Goal: Task Accomplishment & Management: Manage account settings

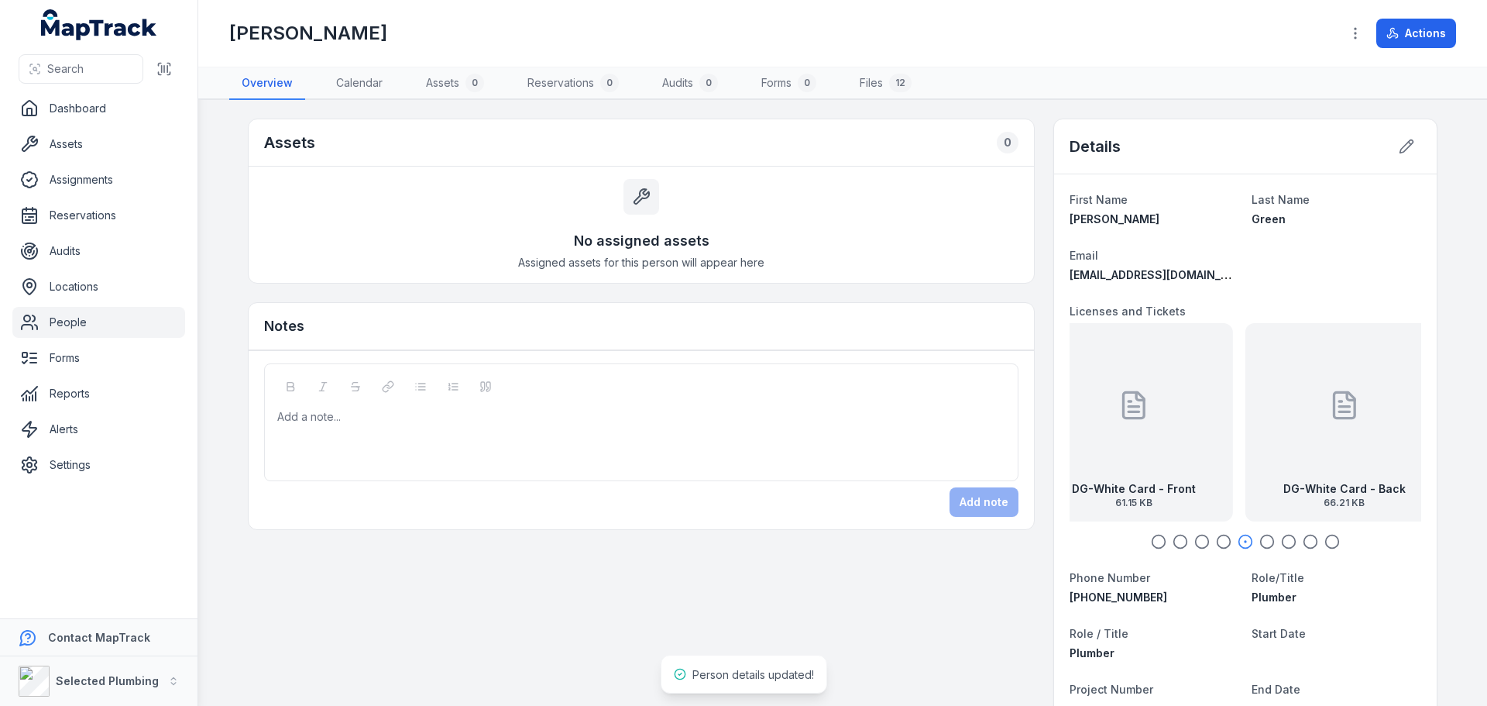
click at [1363, 442] on div "DG-White Card - Back 66.21 KB" at bounding box center [1345, 422] width 198 height 198
drag, startPoint x: 1286, startPoint y: 450, endPoint x: 1185, endPoint y: 444, distance: 100.9
click at [1185, 445] on div "DG-White Card - Back 66.21 KB" at bounding box center [1245, 422] width 198 height 198
drag, startPoint x: 1256, startPoint y: 446, endPoint x: 1195, endPoint y: 445, distance: 61.2
click at [1200, 445] on div "DG-Drivers License - Front Exp [DATE] 60.35 KB" at bounding box center [1228, 422] width 198 height 198
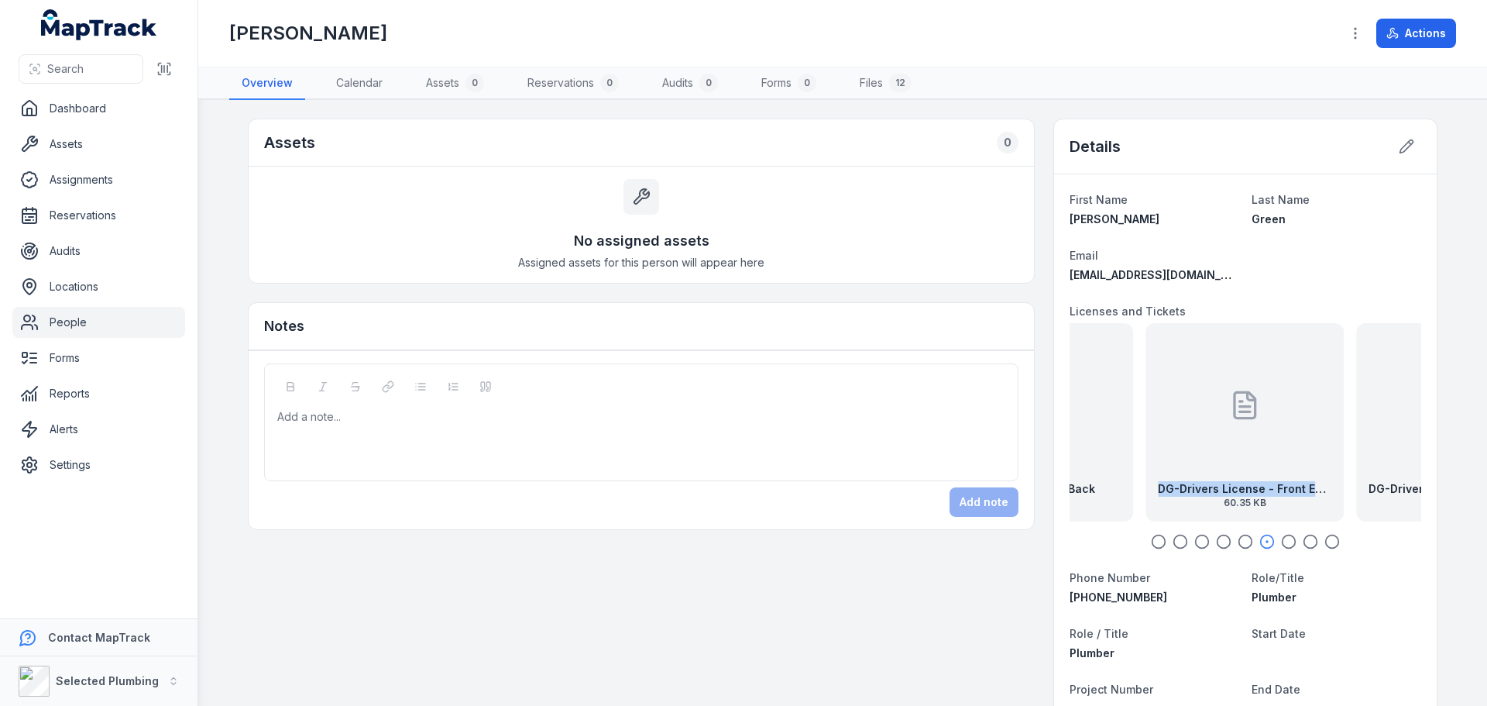
drag, startPoint x: 1304, startPoint y: 462, endPoint x: 1164, endPoint y: 455, distance: 139.6
click at [1168, 455] on div "DG-Drivers License - Front Exp [DATE] 60.35 KB" at bounding box center [1245, 422] width 198 height 198
drag, startPoint x: 1184, startPoint y: 479, endPoint x: 1157, endPoint y: 479, distance: 27.1
click at [1160, 479] on div "DG-Drivers License - Back Exp [DATE] 56.16 KB" at bounding box center [1245, 422] width 198 height 198
click at [1282, 545] on icon "button" at bounding box center [1288, 541] width 15 height 15
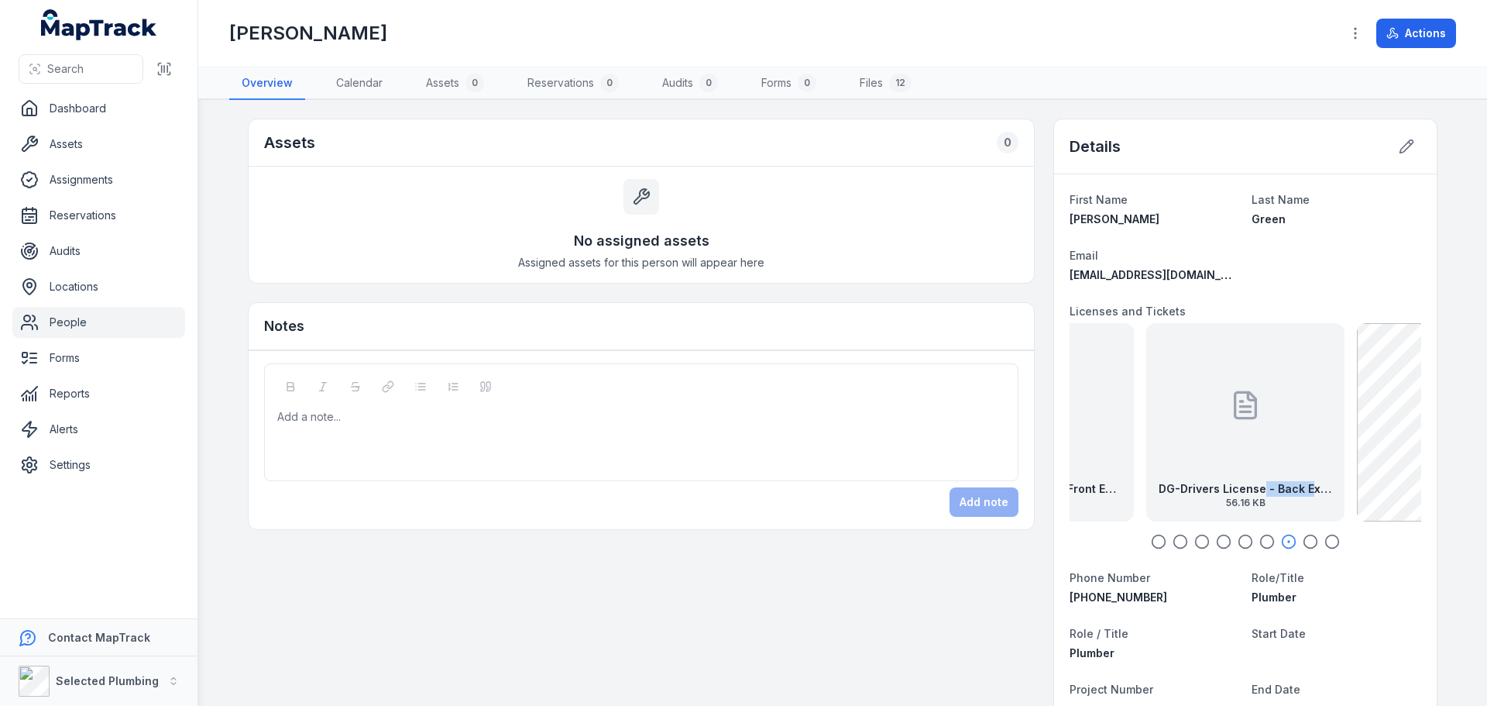
click at [1260, 539] on icon "button" at bounding box center [1267, 541] width 15 height 15
click at [1284, 536] on icon "button" at bounding box center [1288, 541] width 15 height 15
click at [1260, 538] on icon "button" at bounding box center [1267, 541] width 15 height 15
click at [1240, 538] on icon "button" at bounding box center [1245, 541] width 15 height 15
click at [1216, 536] on icon "button" at bounding box center [1223, 541] width 15 height 15
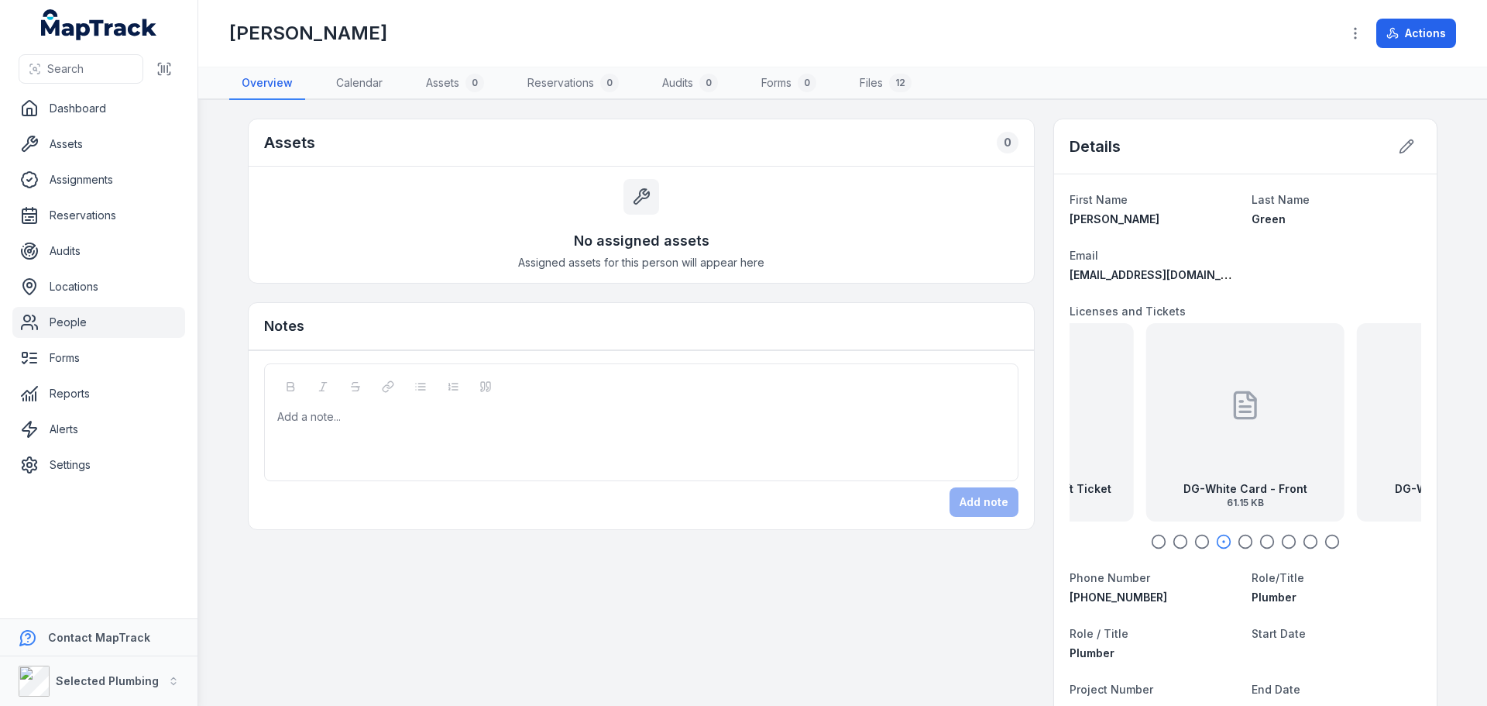
click at [1195, 538] on icon "button" at bounding box center [1202, 541] width 15 height 15
click at [1399, 142] on icon at bounding box center [1406, 146] width 15 height 15
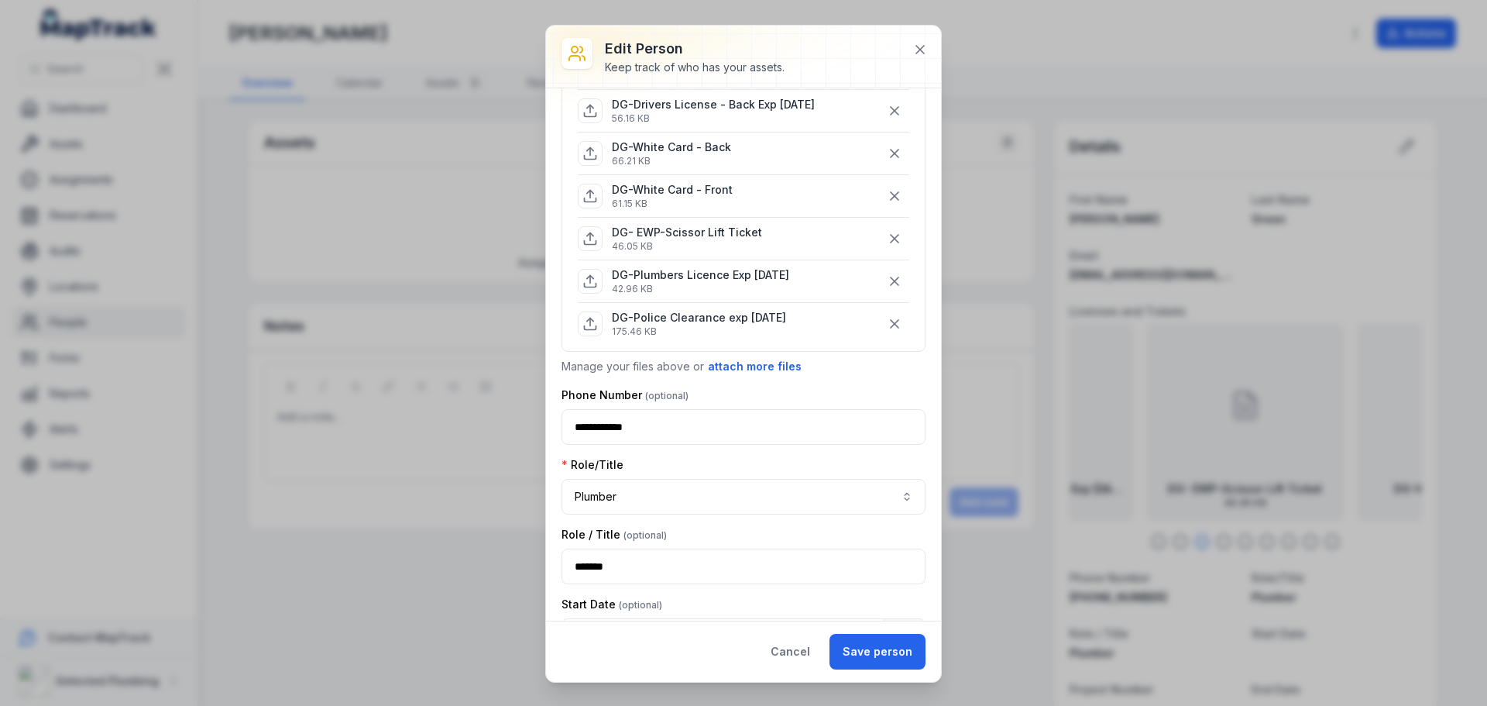
scroll to position [232, 0]
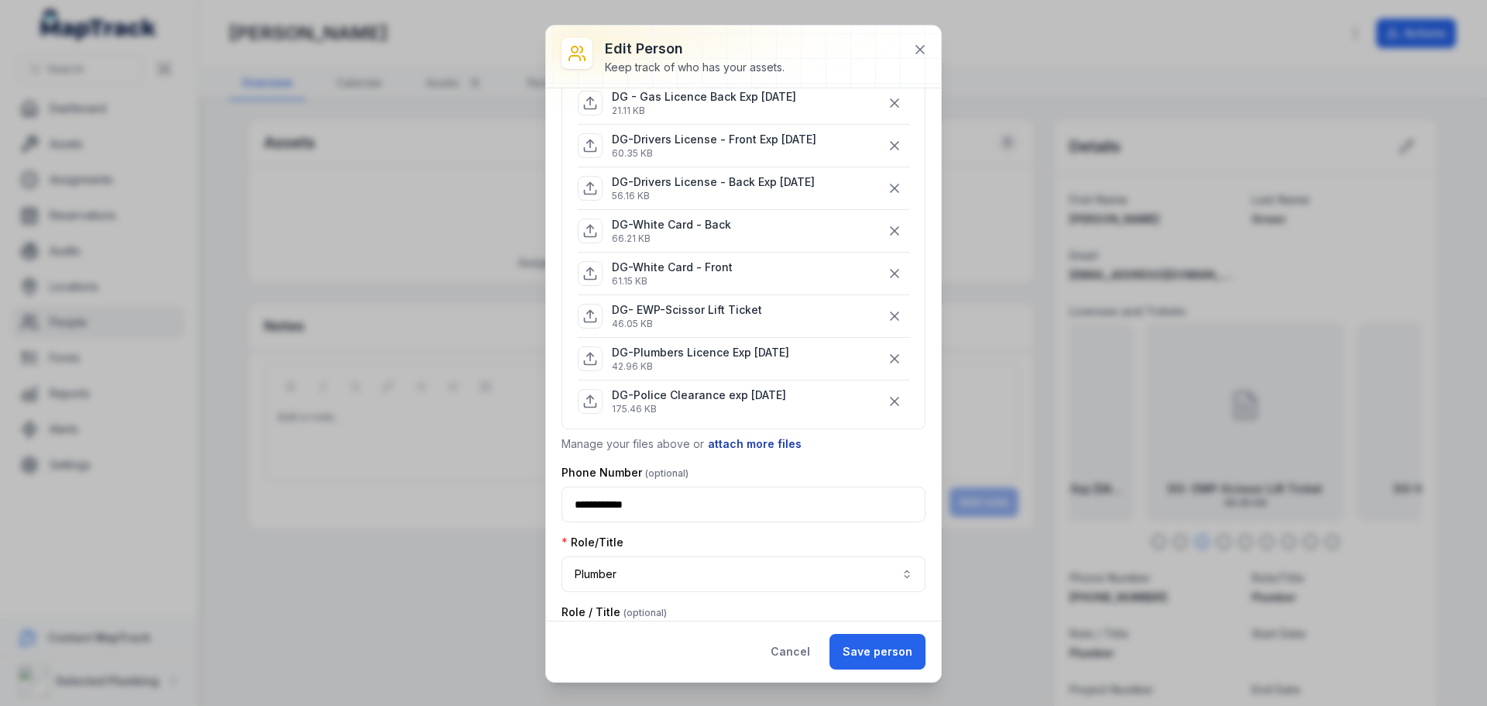
click at [728, 442] on button "attach more files" at bounding box center [754, 443] width 95 height 17
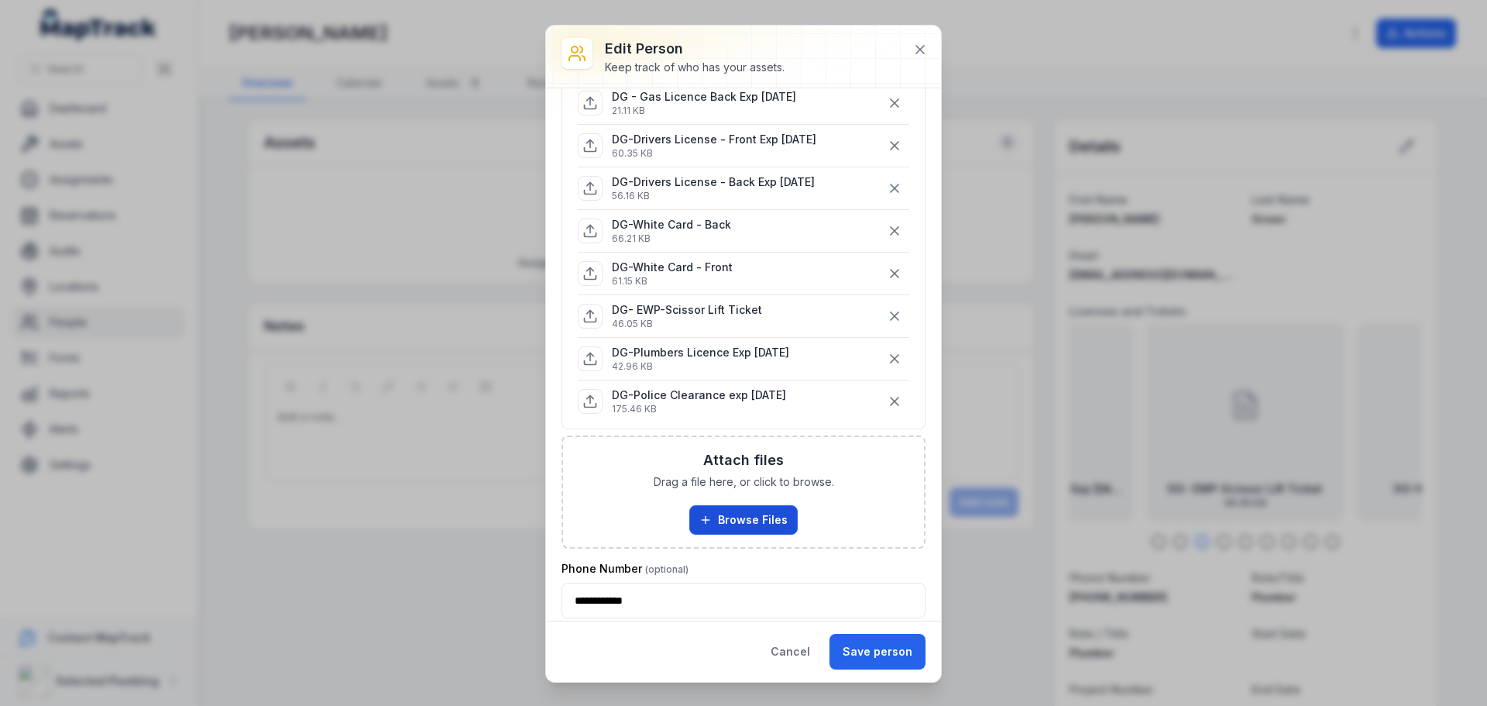
click at [732, 507] on button "Browse Files" at bounding box center [743, 519] width 108 height 29
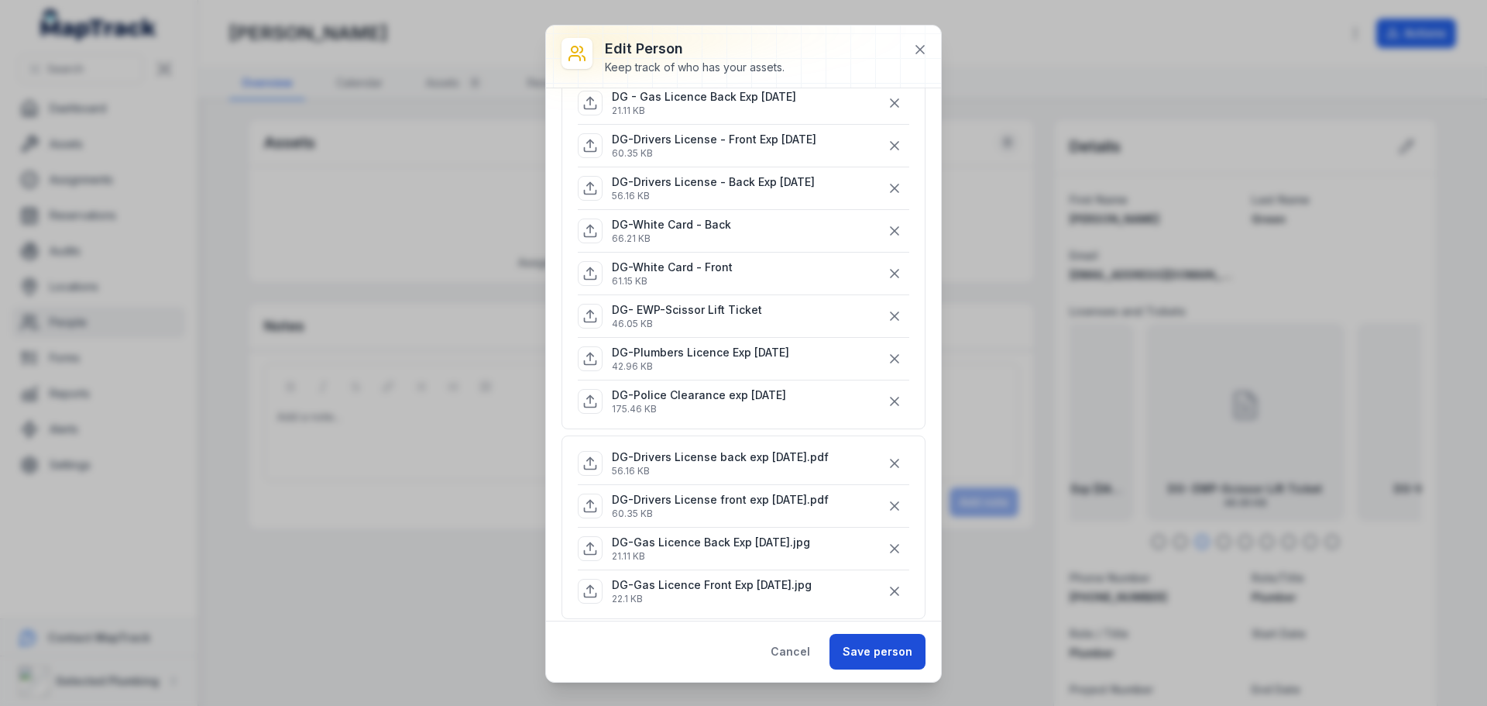
click at [872, 651] on button "Save person" at bounding box center [878, 652] width 96 height 36
